Goal: Information Seeking & Learning: Learn about a topic

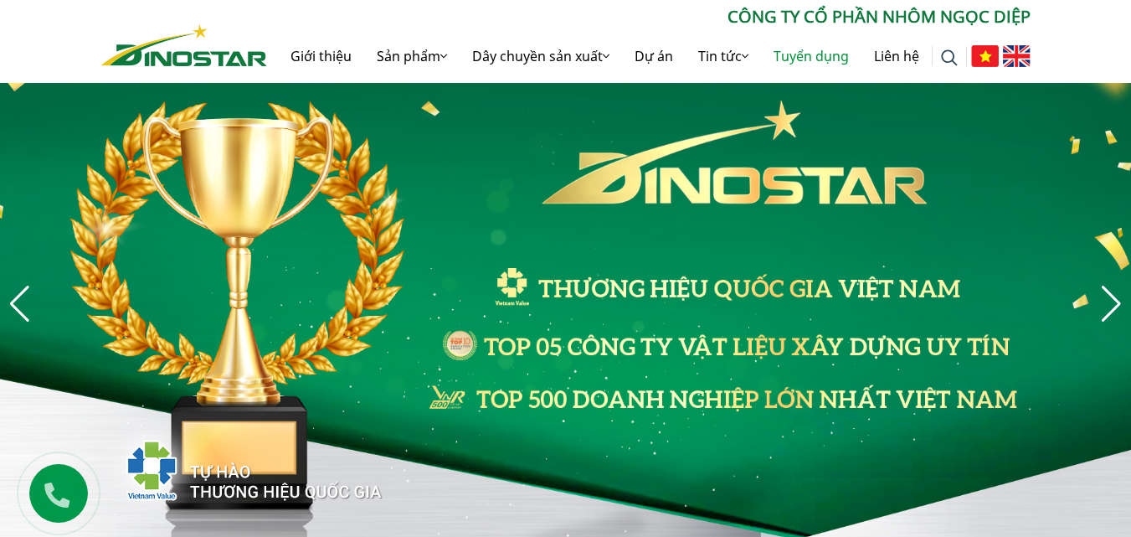
click at [835, 47] on link "Tuyển dụng" at bounding box center [811, 56] width 100 height 54
click at [830, 54] on link "Tuyển dụng" at bounding box center [811, 56] width 100 height 54
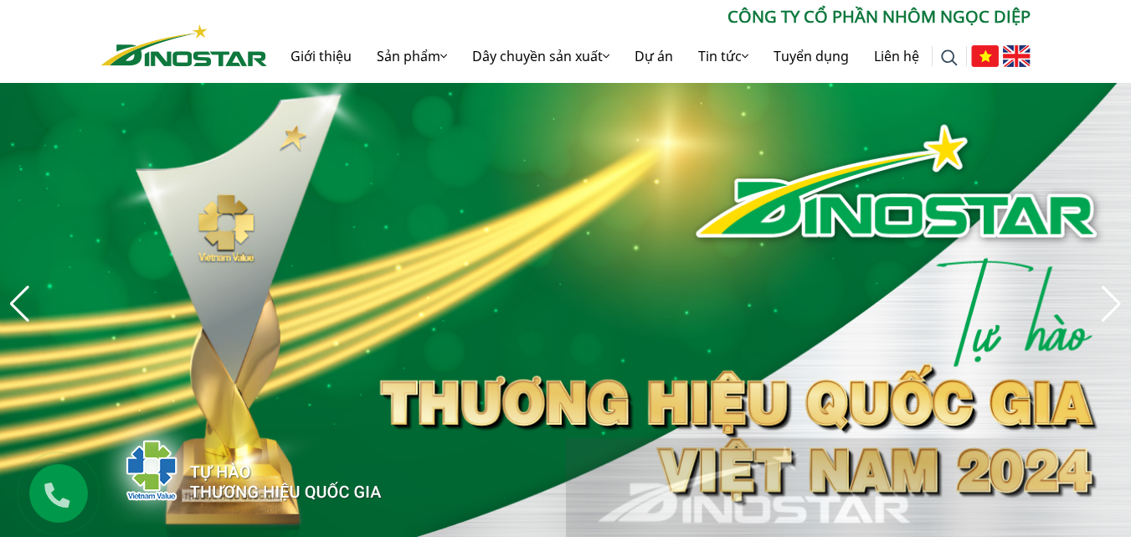
scroll to position [54, 0]
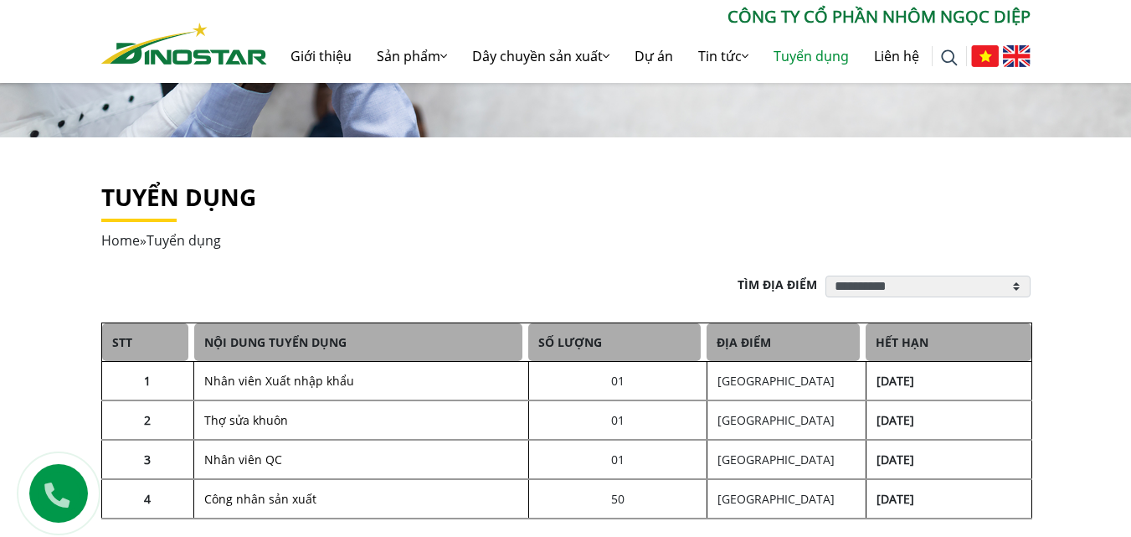
scroll to position [335, 0]
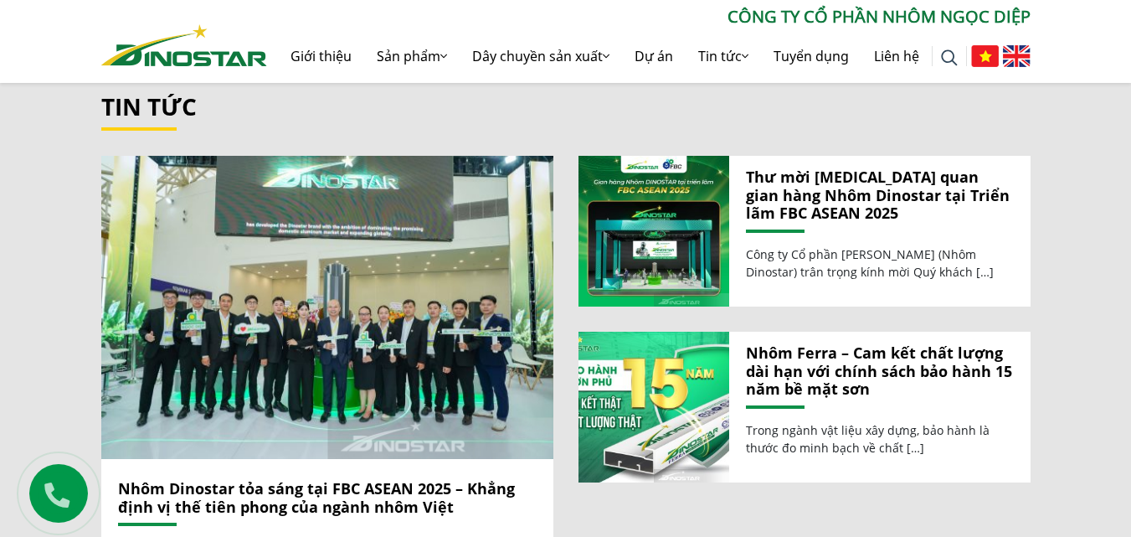
scroll to position [1754, 0]
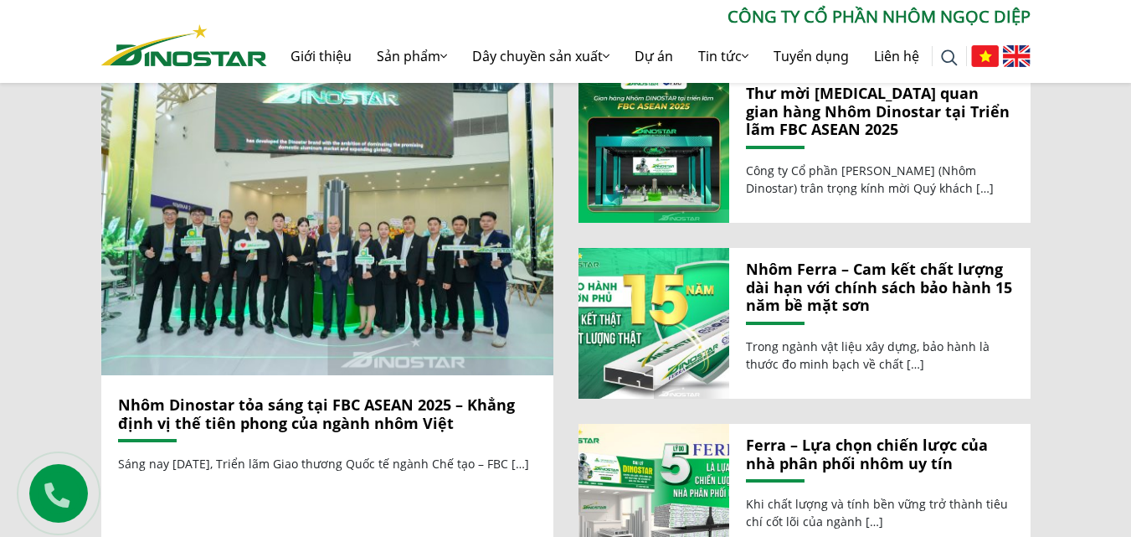
click at [295, 394] on link "Nhôm Dinostar tỏa sáng tại FBC ASEAN 2025 – Khẳng định vị thế tiên phong của ng…" at bounding box center [316, 413] width 397 height 39
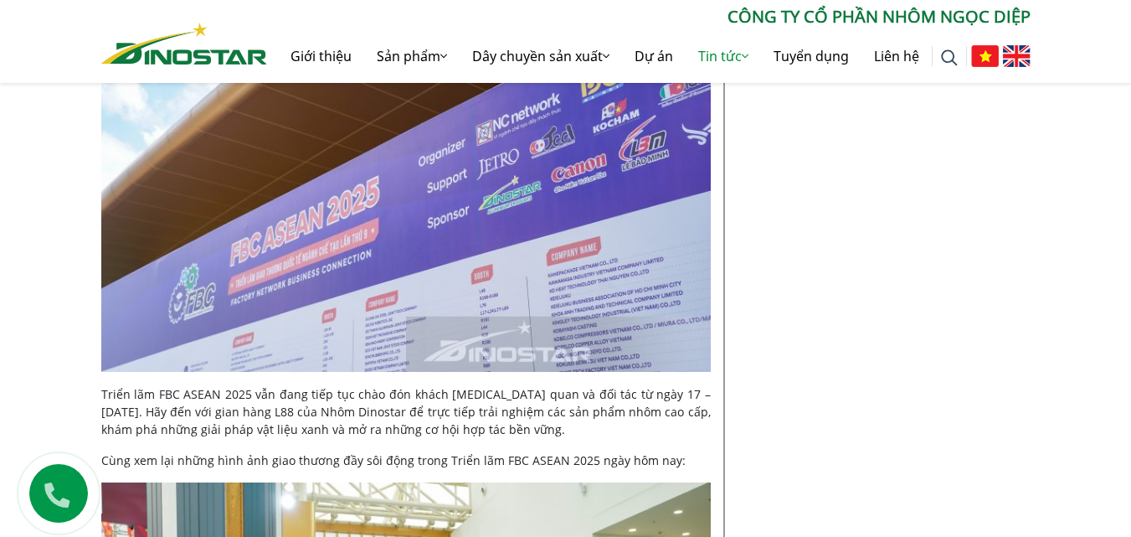
scroll to position [5609, 0]
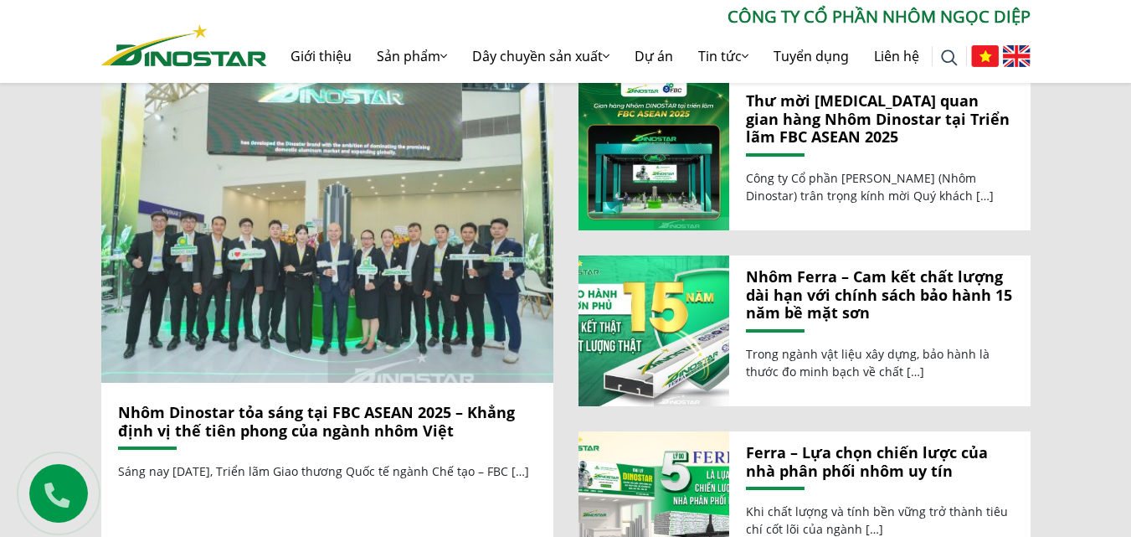
scroll to position [1586, 0]
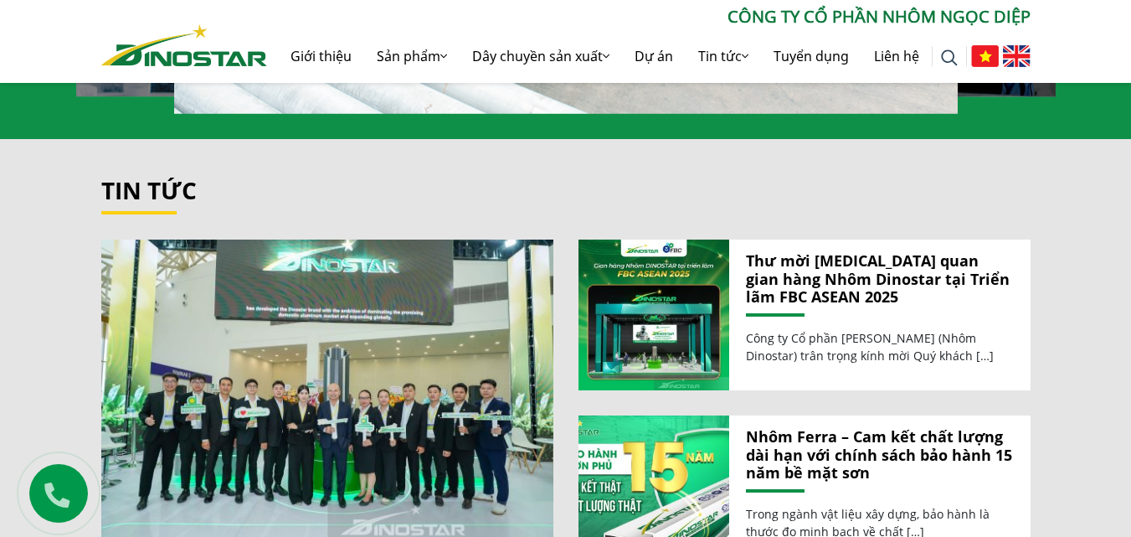
click at [839, 269] on link "Thư mời [MEDICAL_DATA] quan gian hàng Nhôm Dinostar tại Triển lãm FBC ASEAN 2025" at bounding box center [880, 279] width 268 height 54
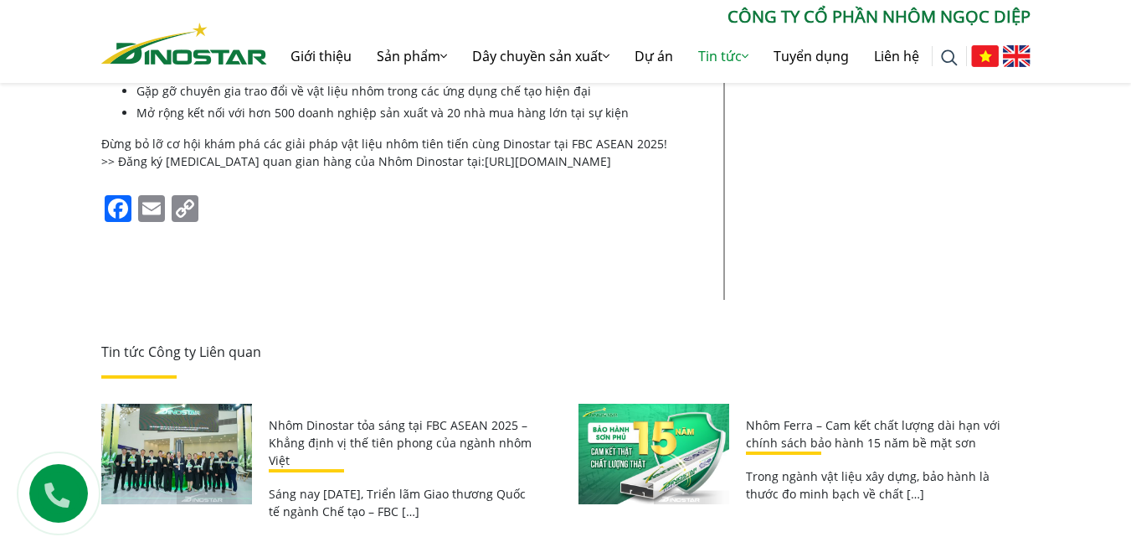
scroll to position [1925, 0]
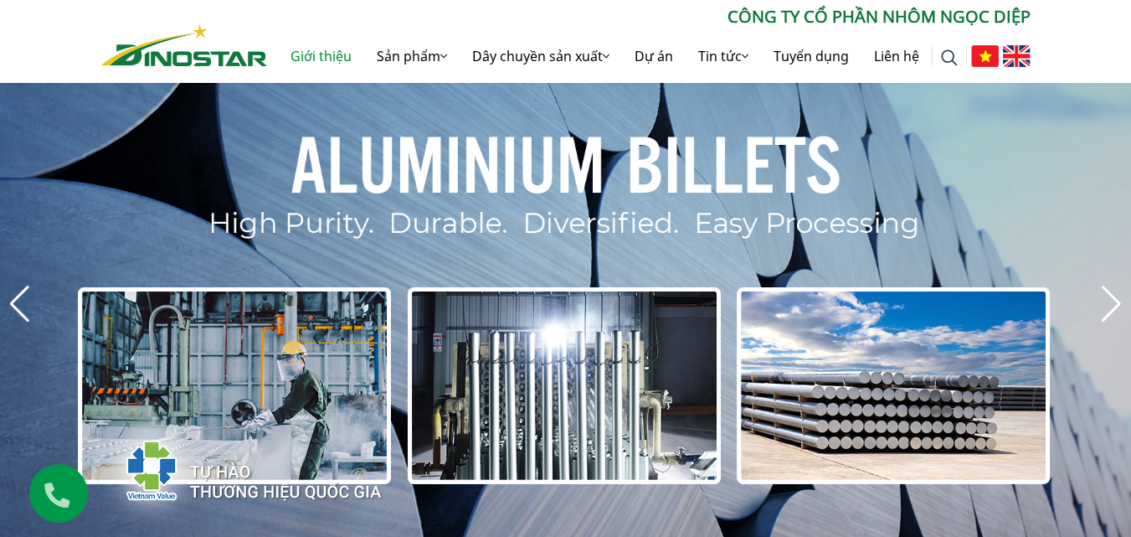
click at [306, 61] on link "Giới thiệu" at bounding box center [321, 56] width 86 height 54
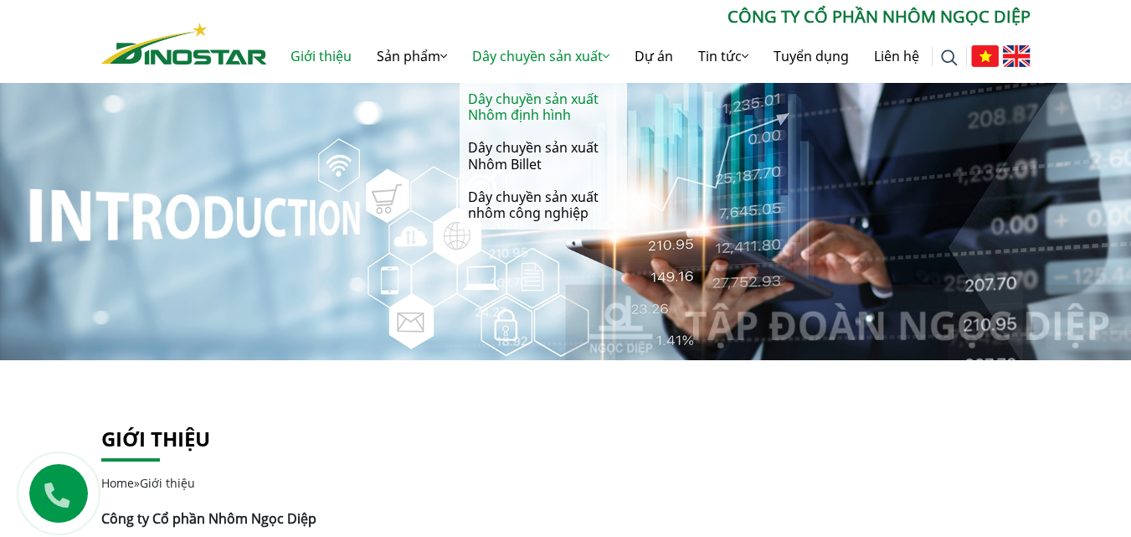
click at [511, 107] on link "Dây chuyền sản xuất Nhôm định hình" at bounding box center [543, 107] width 167 height 49
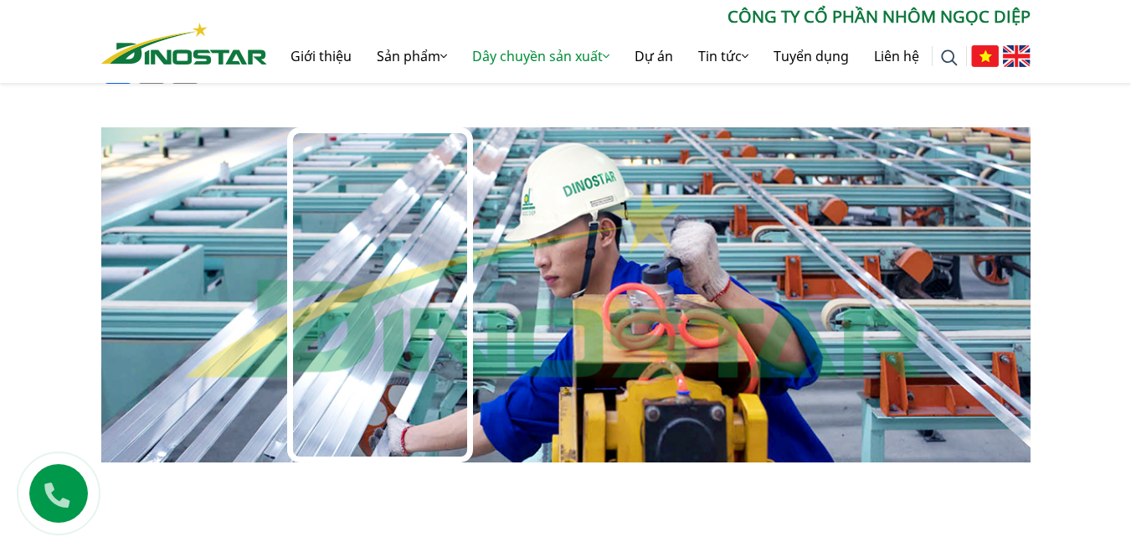
scroll to position [921, 0]
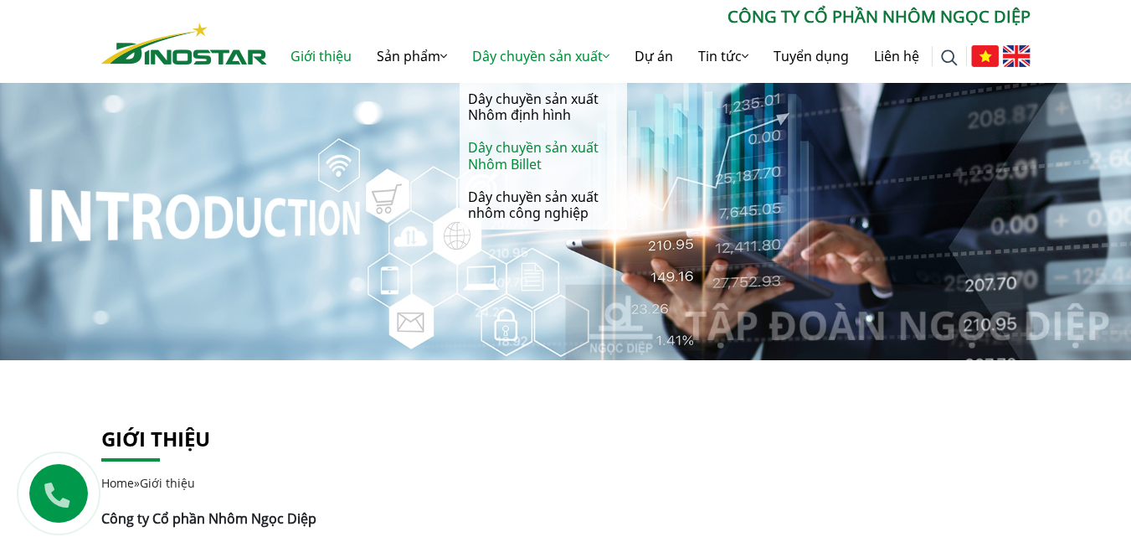
click at [531, 153] on link "Dây chuyền sản xuất Nhôm Billet" at bounding box center [543, 155] width 167 height 49
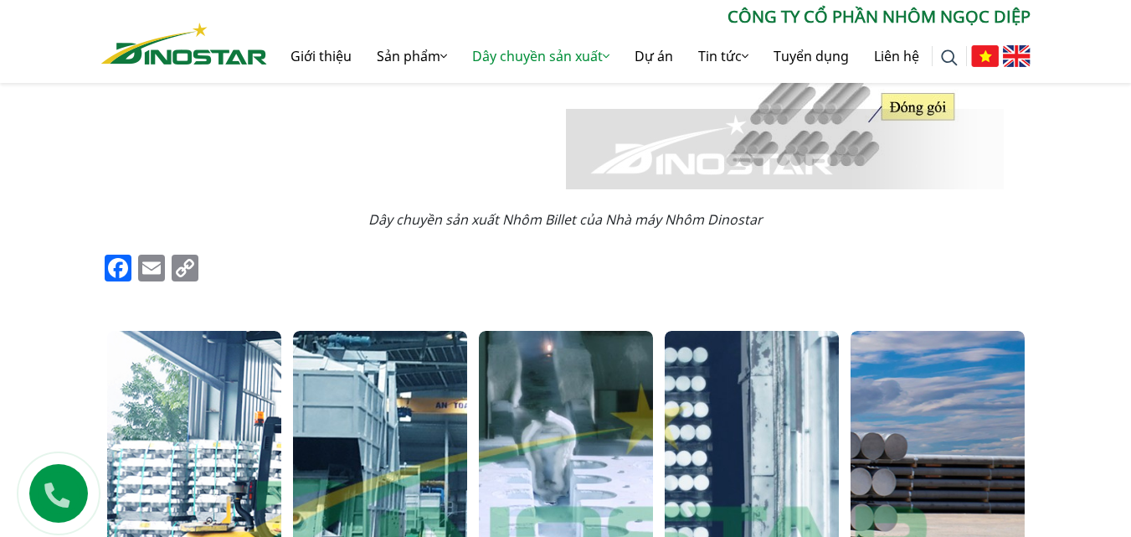
scroll to position [1088, 0]
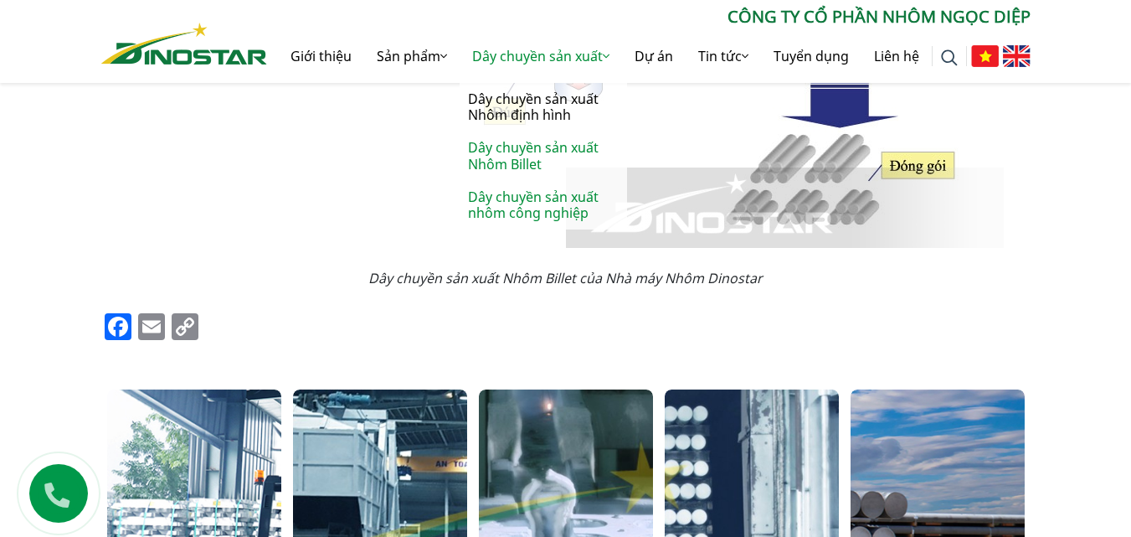
click at [548, 201] on link "Dây chuyền sản xuất nhôm công nghiệp" at bounding box center [543, 205] width 167 height 49
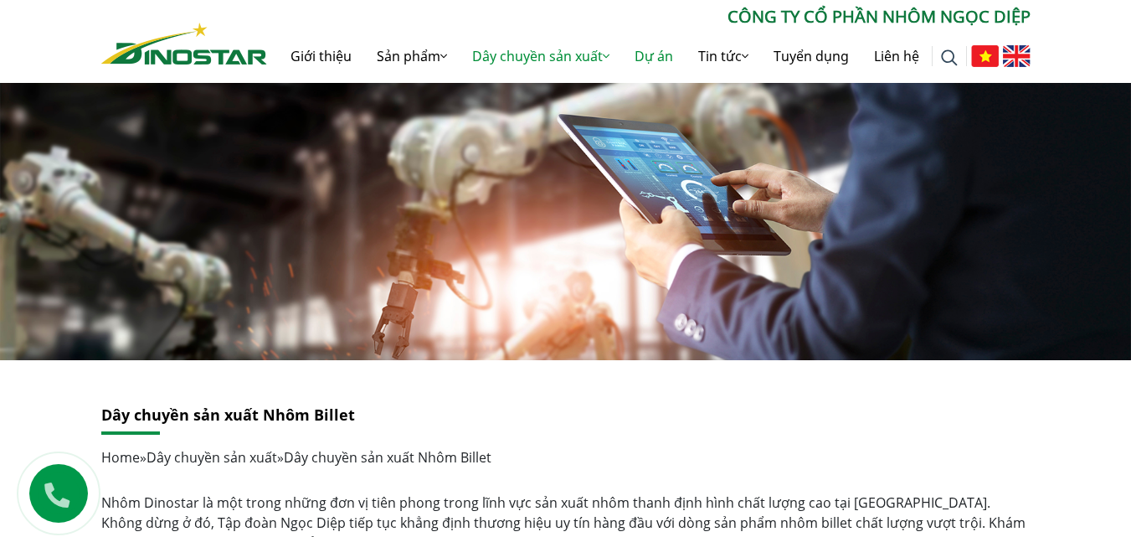
click at [650, 53] on link "Dự án" at bounding box center [654, 56] width 64 height 54
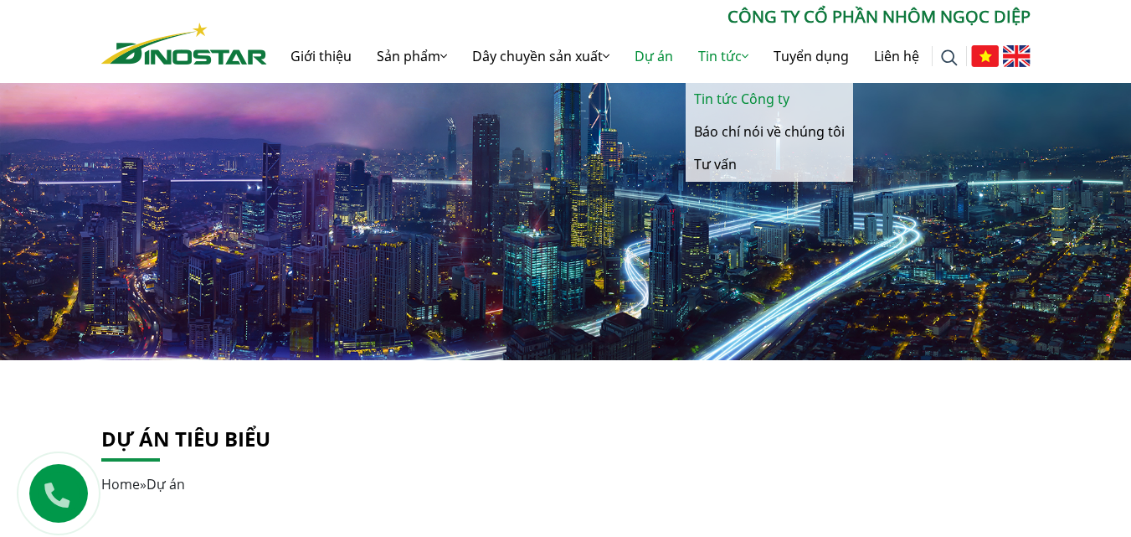
click at [731, 100] on link "Tin tức Công ty" at bounding box center [769, 99] width 167 height 33
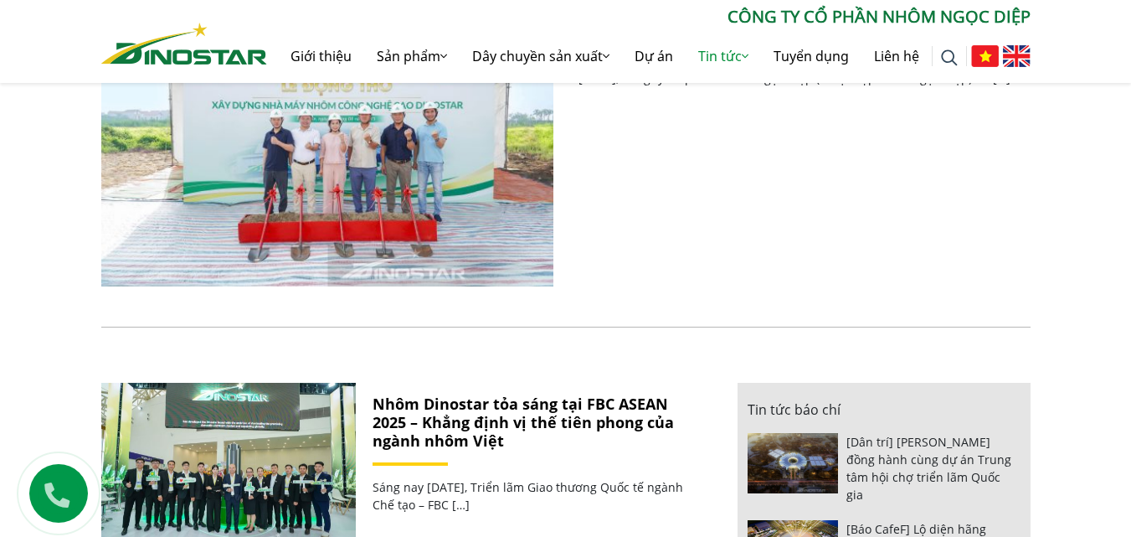
scroll to position [251, 0]
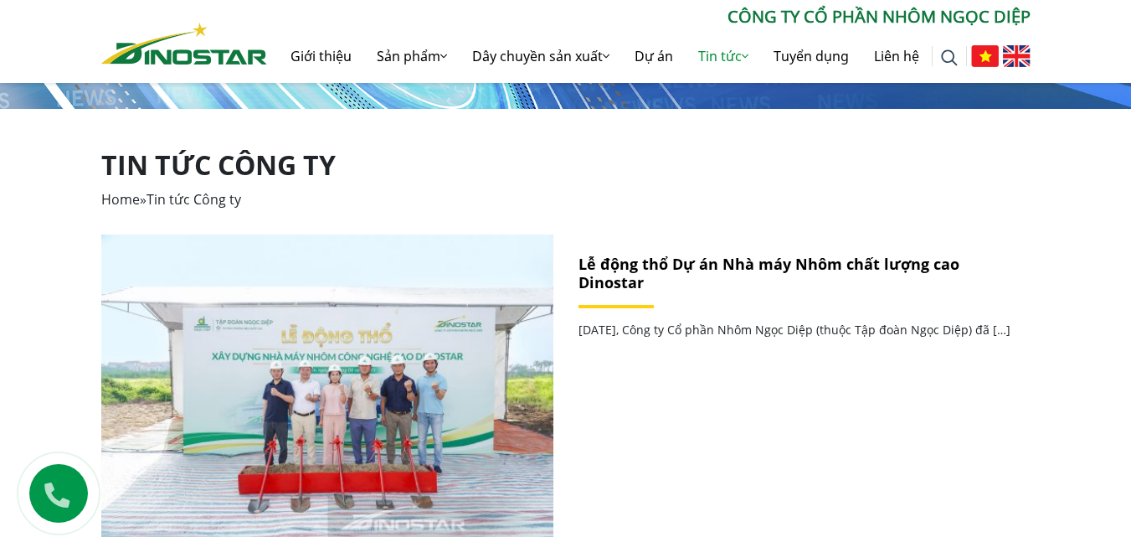
click at [696, 264] on link "Lễ động thổ Dự án Nhà máy Nhôm chất lượng cao Dinostar" at bounding box center [768, 273] width 381 height 39
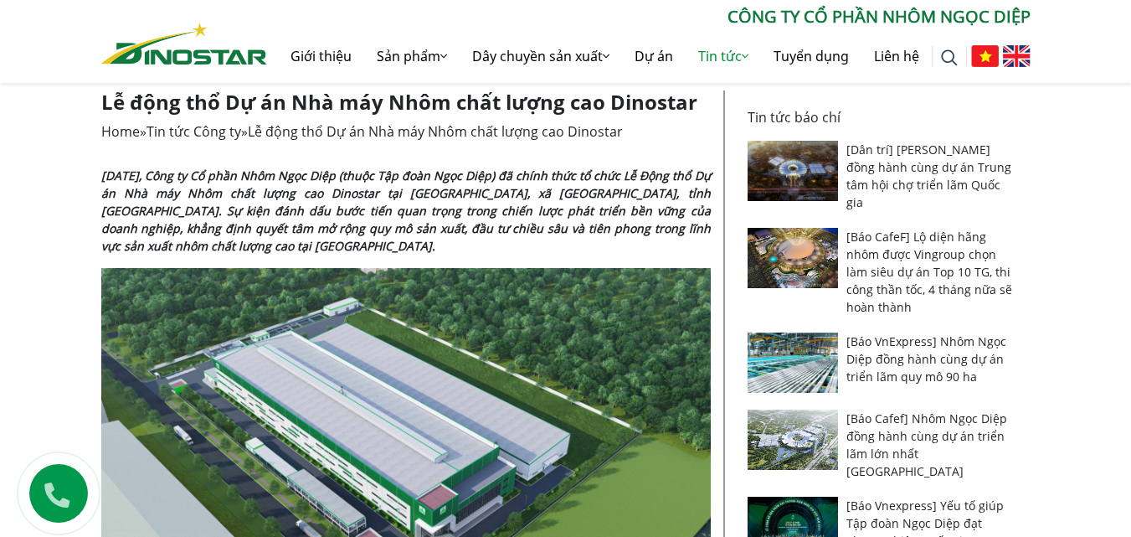
scroll to position [335, 0]
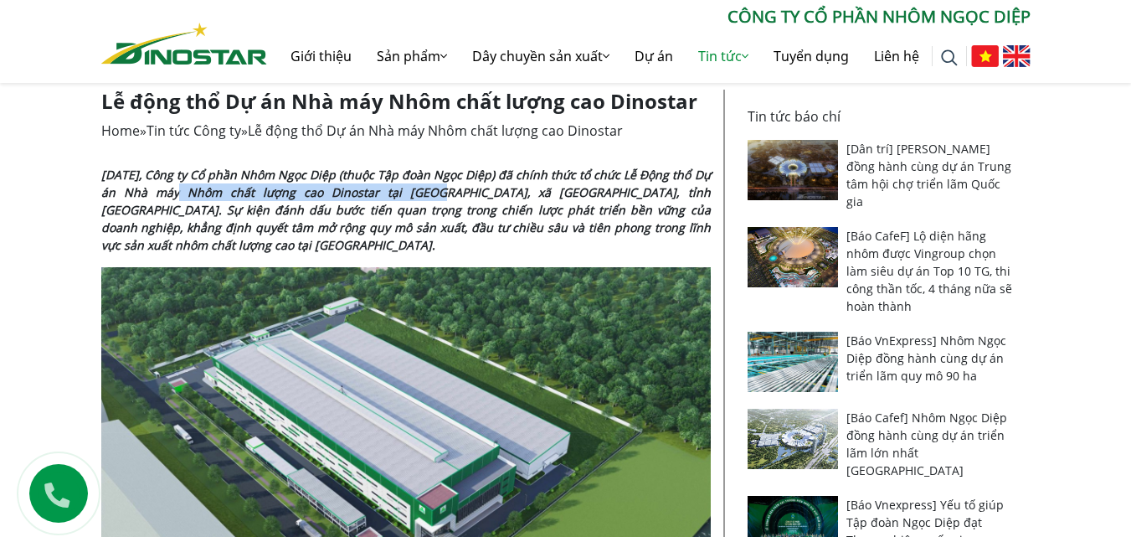
drag, startPoint x: 163, startPoint y: 191, endPoint x: 398, endPoint y: 186, distance: 235.3
click at [398, 186] on strong "[DATE], Công ty Cổ phần Nhôm Ngọc Diệp (thuộc Tập đoàn Ngọc Diệp) đã chính thức…" at bounding box center [405, 210] width 609 height 86
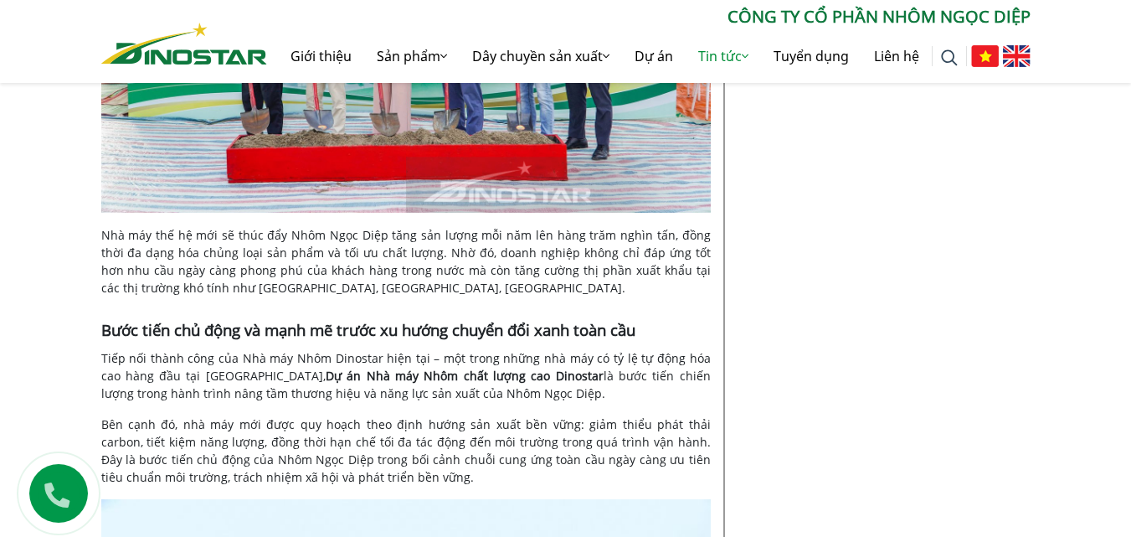
scroll to position [2009, 0]
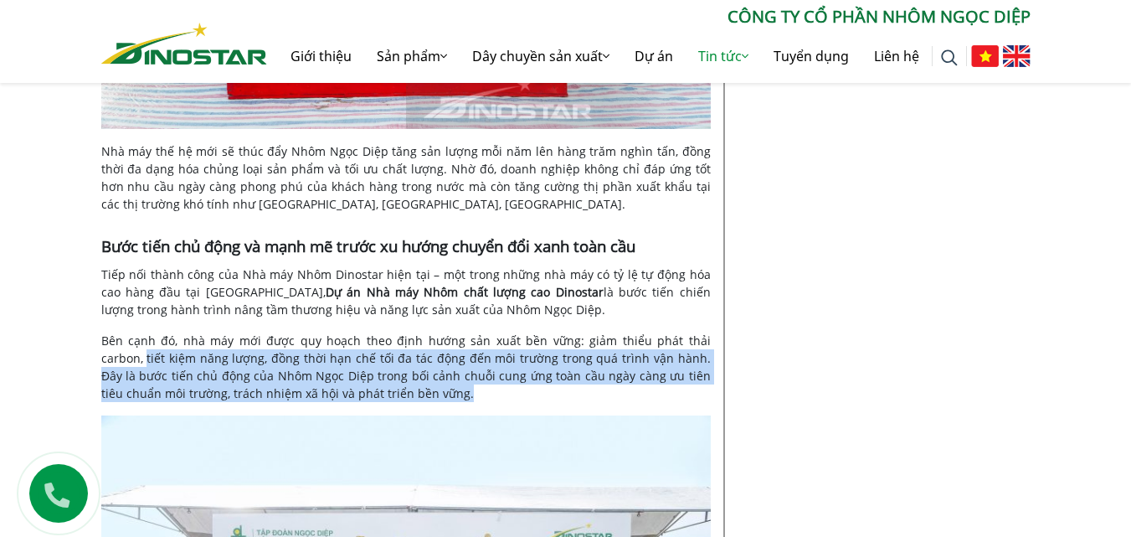
drag, startPoint x: 101, startPoint y: 357, endPoint x: 428, endPoint y: 393, distance: 328.4
click at [428, 393] on p "Bên cạnh đó, nhà máy mới được quy hoạch theo định hướng sản xuất bền vững: giảm…" at bounding box center [405, 366] width 609 height 70
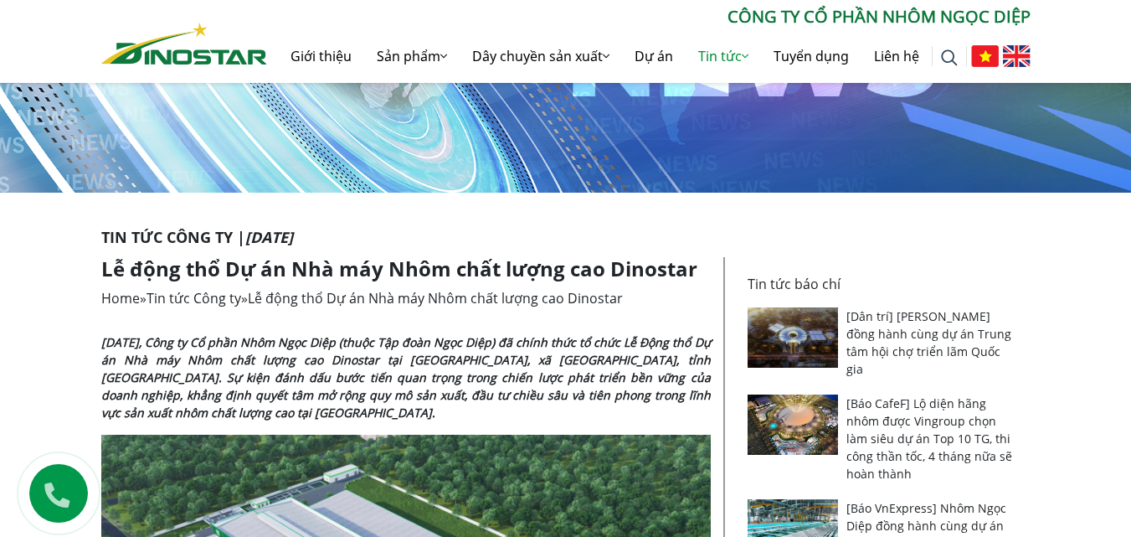
scroll to position [0, 0]
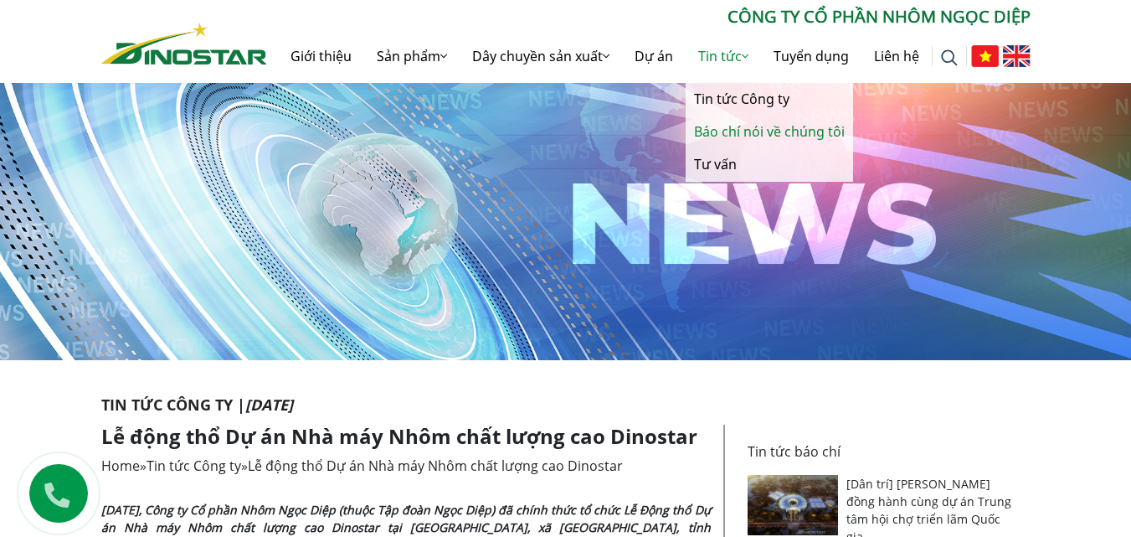
click at [767, 132] on link "Báo chí nói về chúng tôi" at bounding box center [769, 132] width 167 height 33
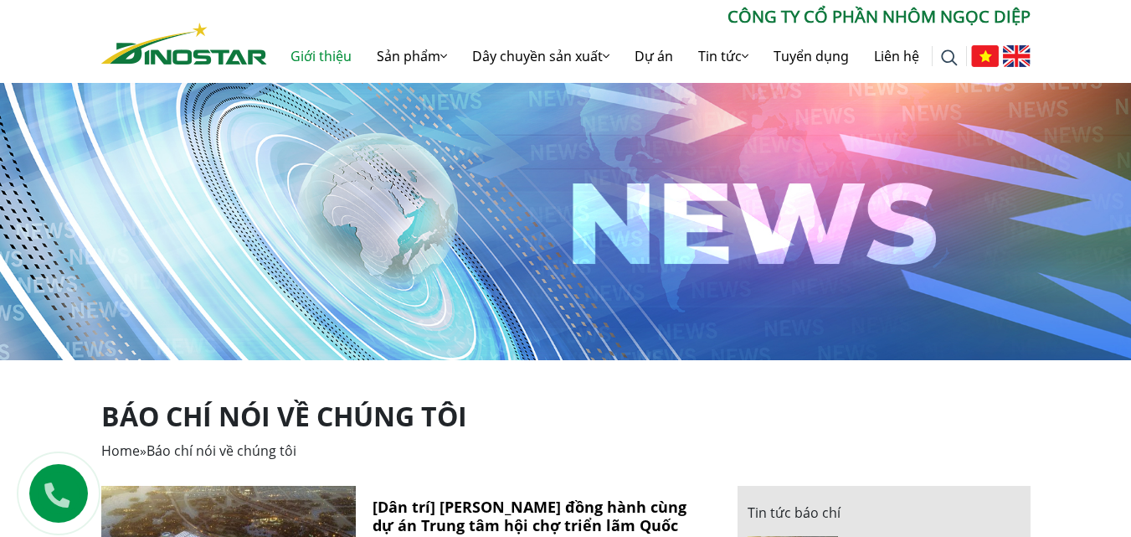
click at [303, 54] on link "Giới thiệu" at bounding box center [321, 56] width 86 height 54
